Goal: Task Accomplishment & Management: Use online tool/utility

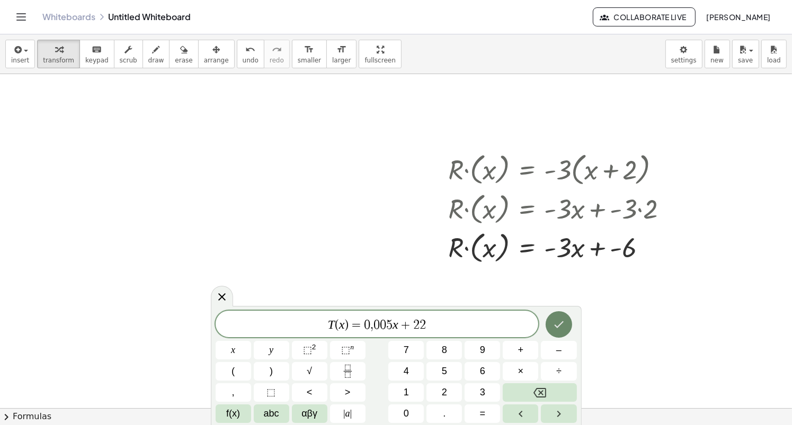
click at [553, 331] on button "Done" at bounding box center [559, 324] width 26 height 26
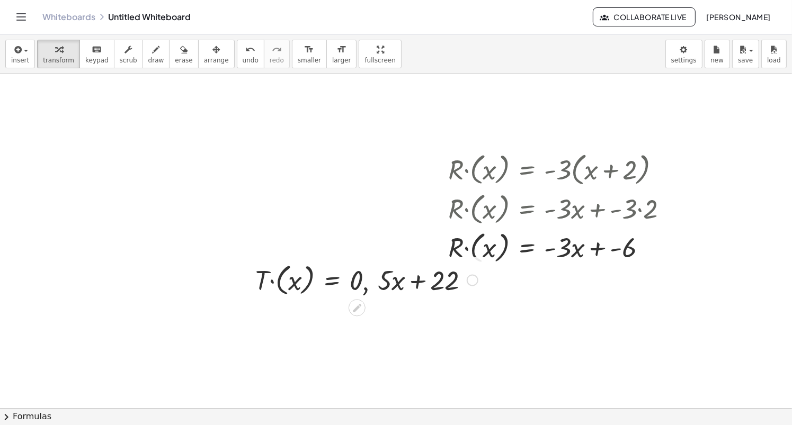
click at [363, 284] on div at bounding box center [366, 279] width 234 height 39
click at [277, 281] on div at bounding box center [366, 279] width 234 height 39
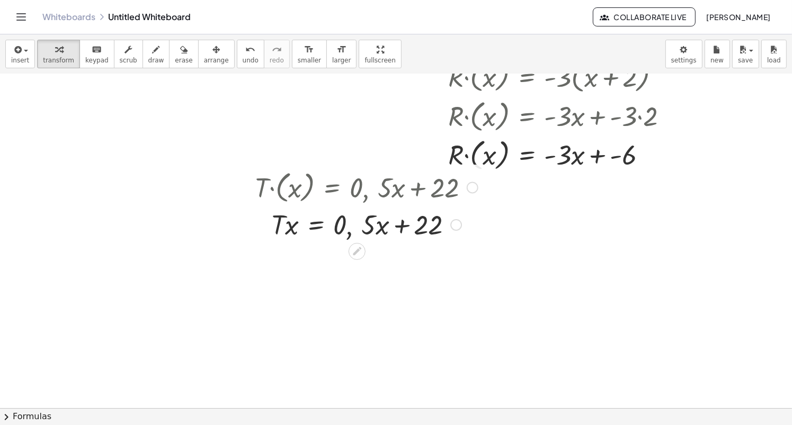
scroll to position [93, 0]
click at [345, 222] on div at bounding box center [366, 223] width 234 height 36
click at [413, 221] on div at bounding box center [366, 223] width 234 height 36
click at [446, 314] on div at bounding box center [396, 350] width 792 height 738
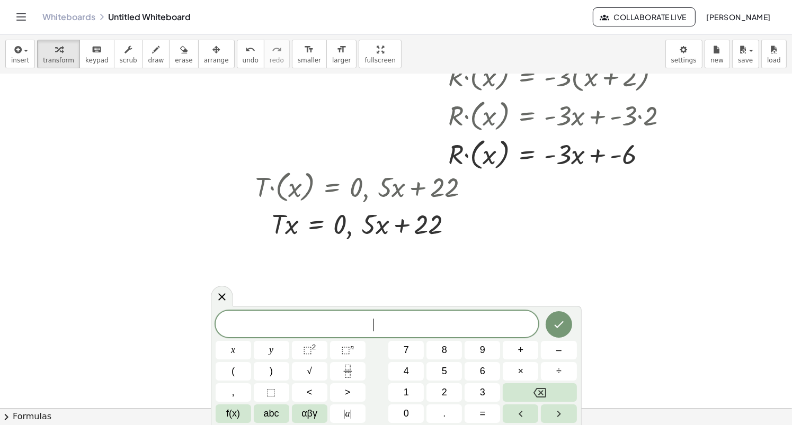
click at [446, 314] on div "​" at bounding box center [377, 324] width 323 height 26
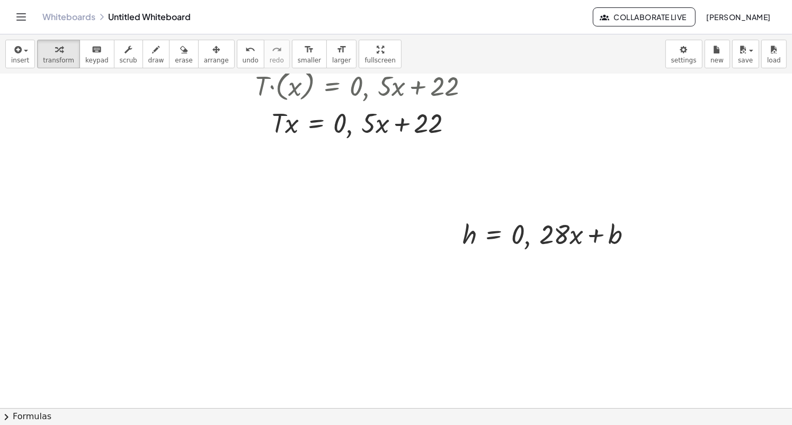
scroll to position [195, 0]
drag, startPoint x: 582, startPoint y: 233, endPoint x: 507, endPoint y: 328, distance: 121.1
click at [507, 328] on div at bounding box center [396, 248] width 792 height 738
click at [566, 238] on div at bounding box center [551, 233] width 189 height 36
click at [577, 237] on div at bounding box center [551, 233] width 189 height 36
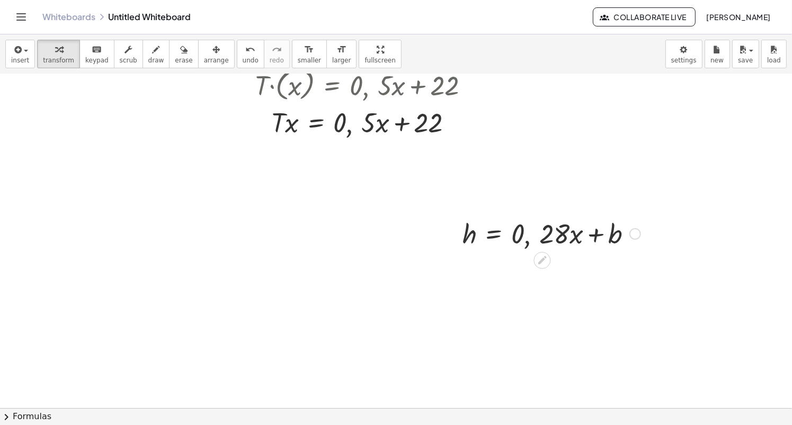
click at [577, 237] on div at bounding box center [551, 233] width 189 height 36
click at [639, 235] on div at bounding box center [635, 234] width 12 height 12
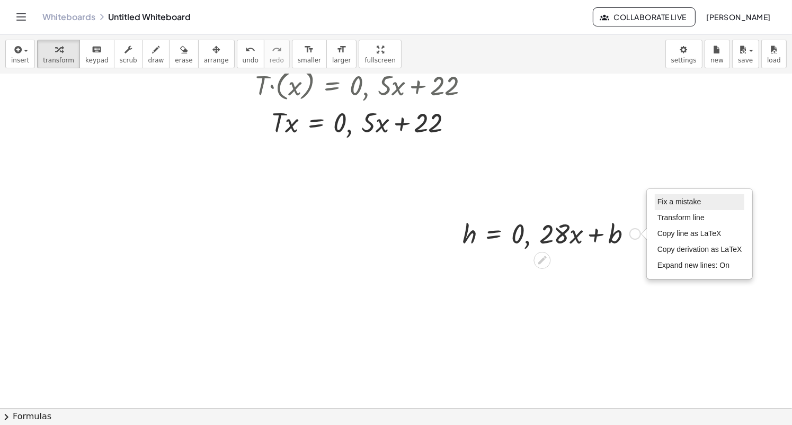
click at [685, 206] on li "Fix a mistake" at bounding box center [700, 202] width 90 height 16
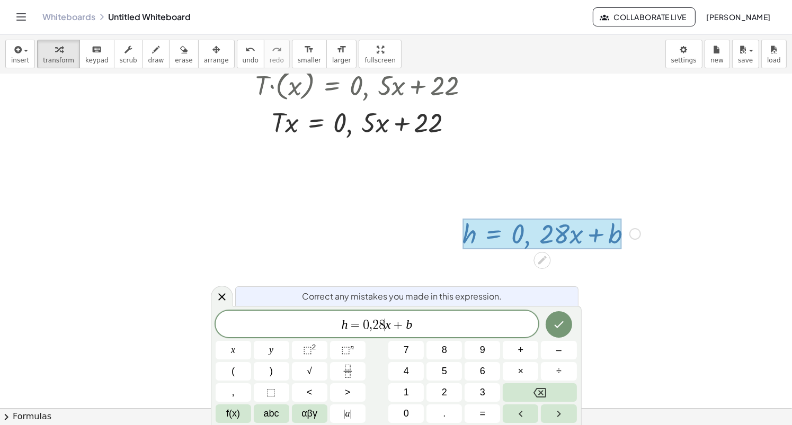
click at [387, 332] on span "h = 0 , 2 8 ​ x + b" at bounding box center [377, 325] width 323 height 15
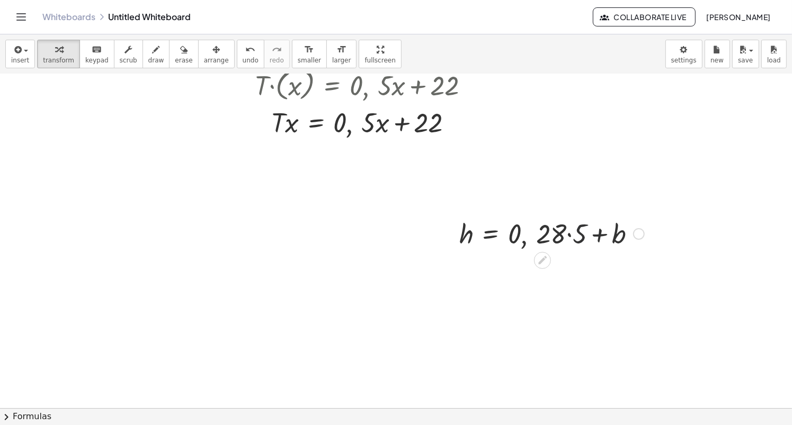
click at [573, 239] on div at bounding box center [551, 233] width 195 height 36
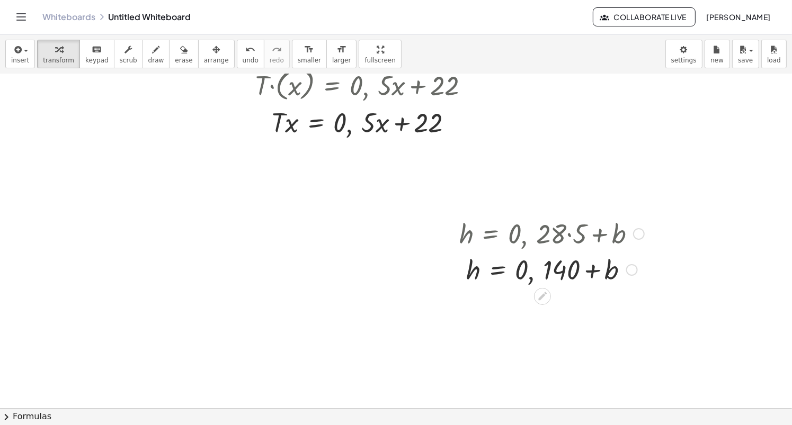
click at [523, 273] on div at bounding box center [551, 269] width 195 height 36
click at [593, 272] on div at bounding box center [551, 269] width 195 height 36
click at [557, 273] on div at bounding box center [551, 269] width 195 height 36
click at [611, 260] on div at bounding box center [551, 269] width 195 height 36
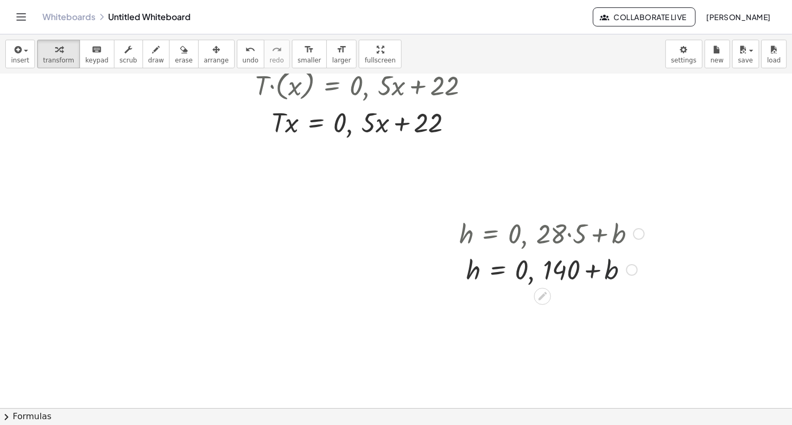
click at [567, 281] on div at bounding box center [551, 269] width 195 height 36
click at [604, 252] on div at bounding box center [551, 269] width 195 height 36
click at [571, 275] on div at bounding box center [551, 269] width 195 height 36
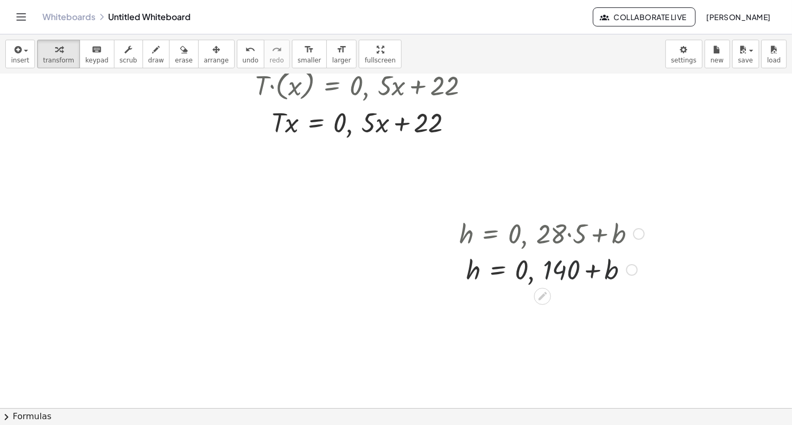
click at [593, 279] on div at bounding box center [551, 269] width 195 height 36
click at [493, 338] on div at bounding box center [396, 248] width 792 height 738
click at [616, 362] on div at bounding box center [601, 360] width 196 height 36
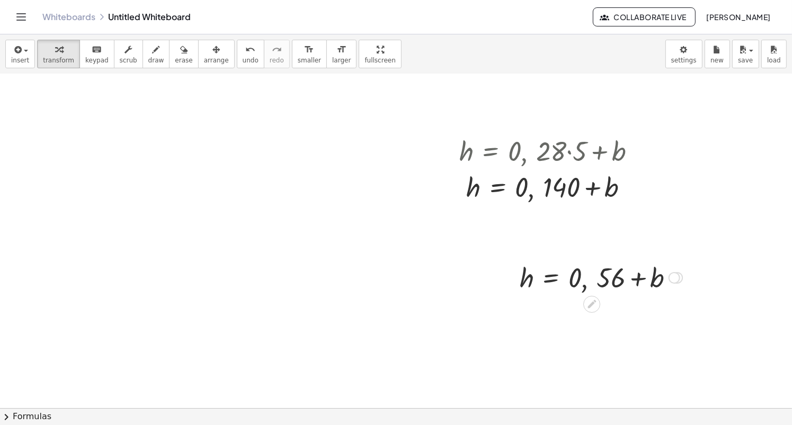
scroll to position [278, 0]
click at [567, 282] on div at bounding box center [600, 277] width 173 height 36
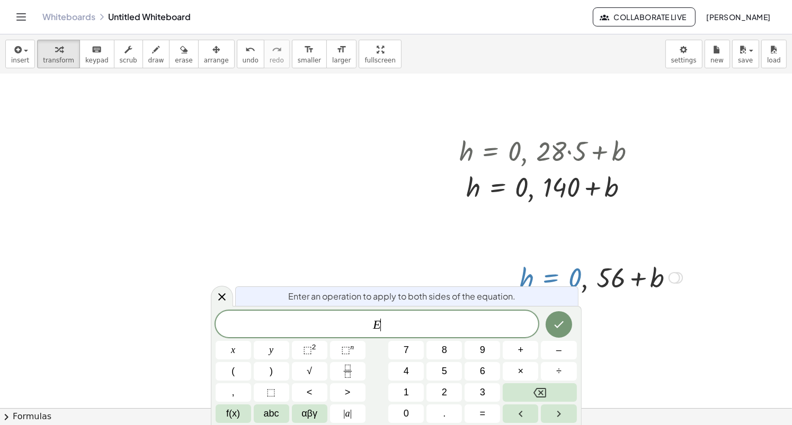
click at [678, 281] on div at bounding box center [677, 278] width 12 height 12
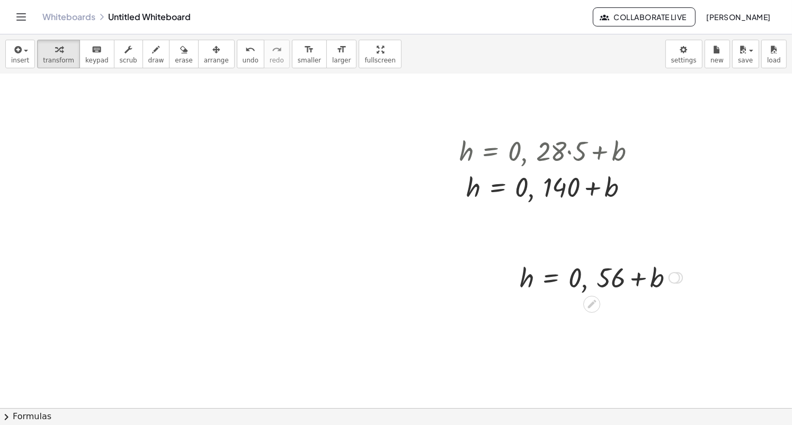
click at [674, 278] on div "Transform line Copy line as LaTeX Copy derivation as LaTeX Expand new lines: On" at bounding box center [674, 278] width 12 height 12
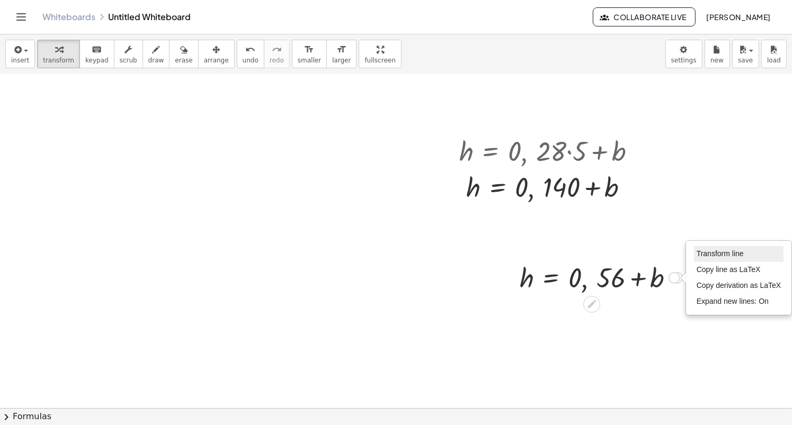
click at [713, 246] on li "Transform line" at bounding box center [739, 254] width 90 height 16
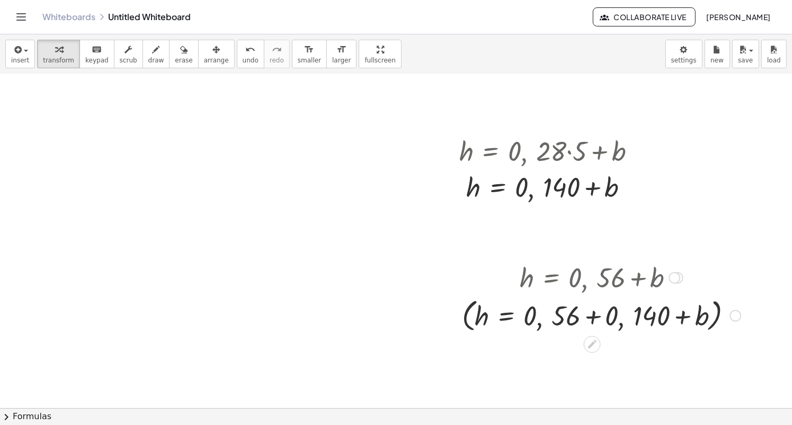
click at [600, 314] on div at bounding box center [601, 315] width 289 height 40
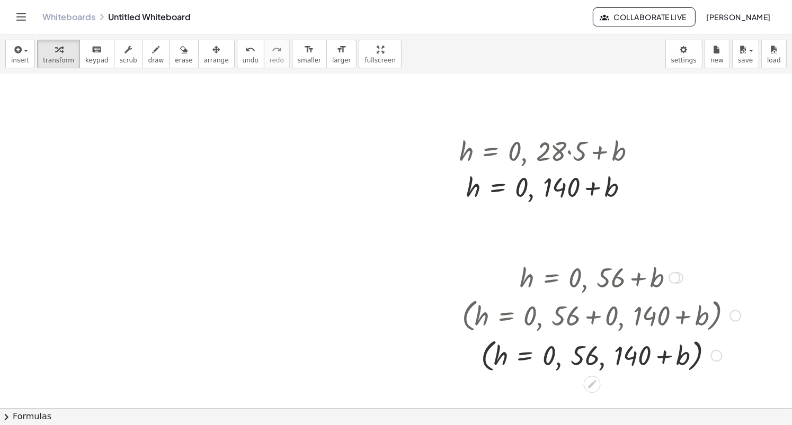
click at [603, 363] on div at bounding box center [601, 355] width 289 height 40
click at [614, 360] on div at bounding box center [601, 355] width 289 height 40
drag, startPoint x: 629, startPoint y: 358, endPoint x: 563, endPoint y: 358, distance: 65.7
click at [563, 358] on div at bounding box center [601, 355] width 289 height 40
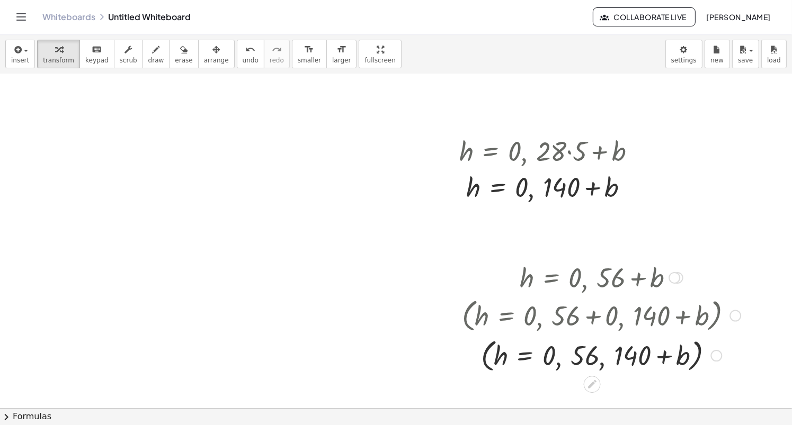
click at [602, 362] on div at bounding box center [601, 355] width 289 height 40
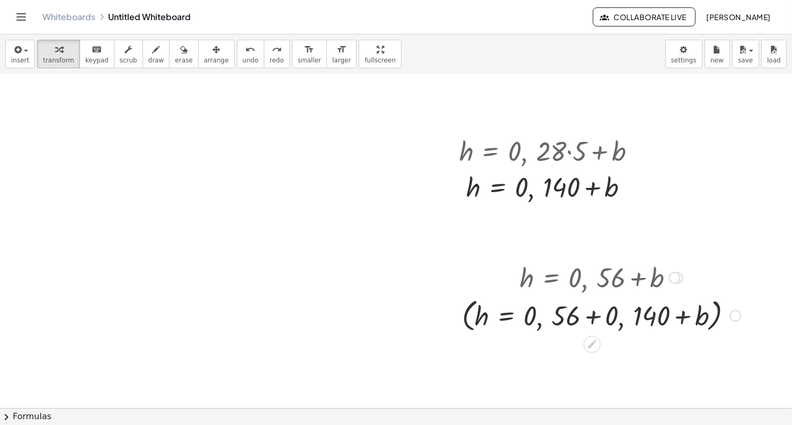
click at [468, 320] on div at bounding box center [601, 315] width 289 height 40
click at [688, 323] on div at bounding box center [601, 315] width 289 height 40
